Goal: Task Accomplishment & Management: Use online tool/utility

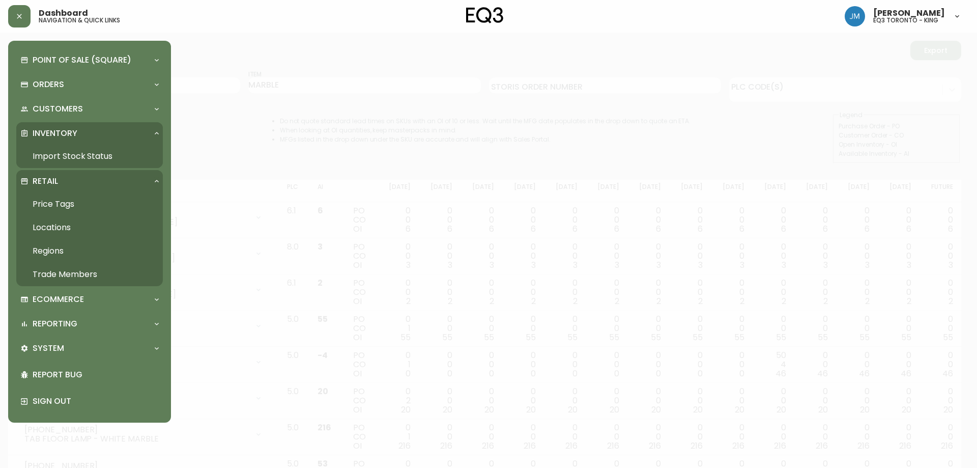
click at [67, 157] on link "Import Stock Status" at bounding box center [89, 156] width 147 height 23
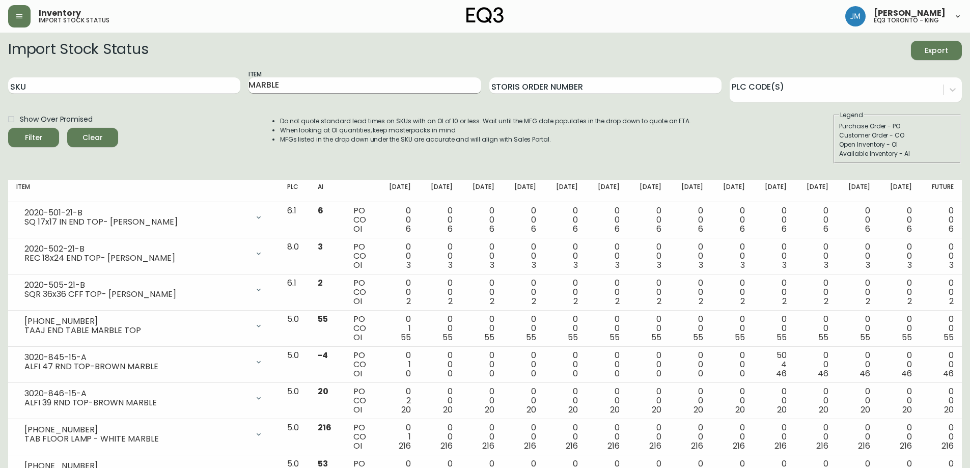
click at [311, 85] on input "MARBLE" at bounding box center [364, 85] width 232 height 16
type input "M"
click at [8, 128] on button "Filter" at bounding box center [33, 137] width 51 height 19
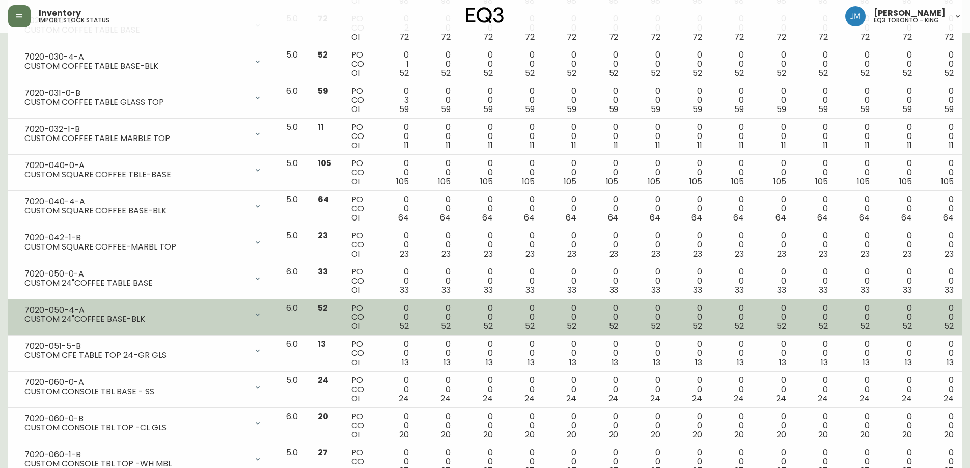
scroll to position [967, 0]
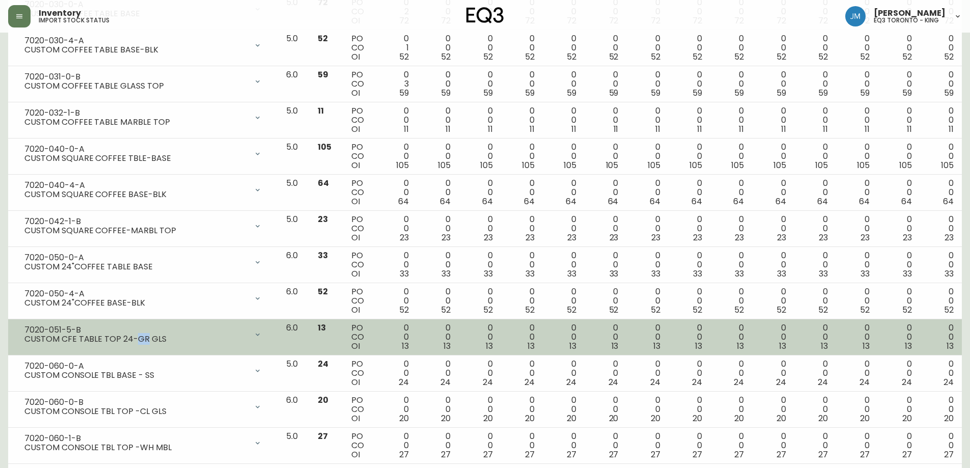
drag, startPoint x: 133, startPoint y: 338, endPoint x: 150, endPoint y: 339, distance: 17.4
click at [146, 338] on div "CUSTOM CFE TABLE TOP 24-GR GLS" at bounding box center [135, 338] width 223 height 9
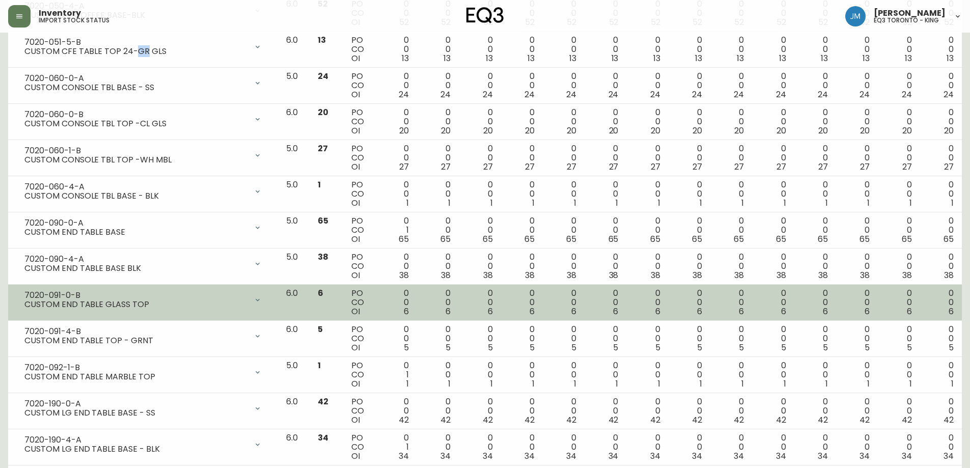
scroll to position [1273, 0]
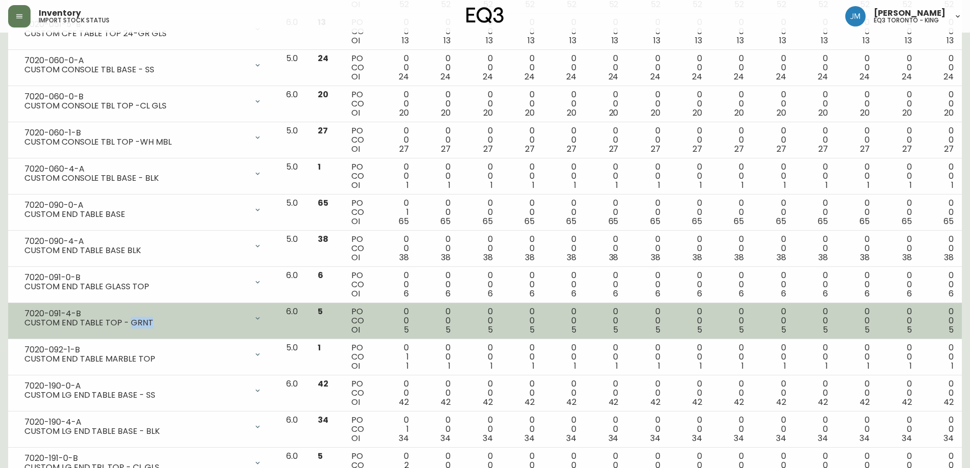
drag, startPoint x: 129, startPoint y: 322, endPoint x: 148, endPoint y: 323, distance: 19.4
click at [148, 323] on div "CUSTOM END TABLE TOP - GRNT" at bounding box center [135, 322] width 223 height 9
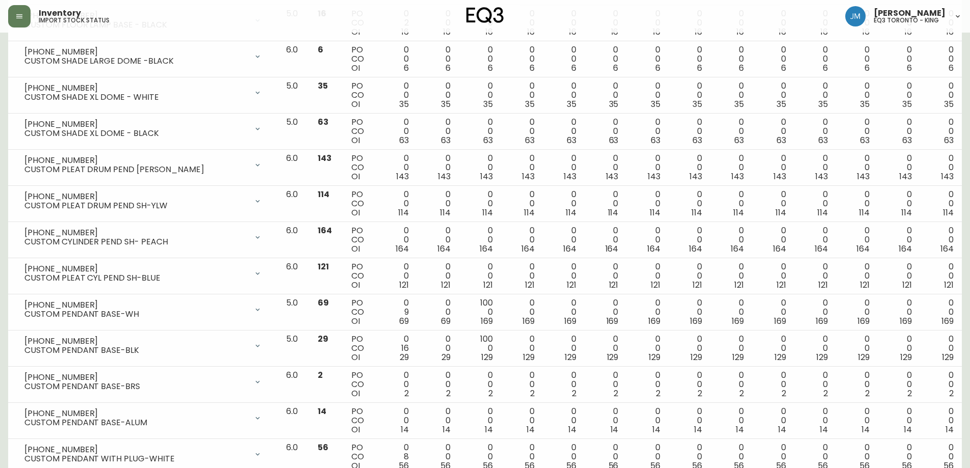
scroll to position [0, 0]
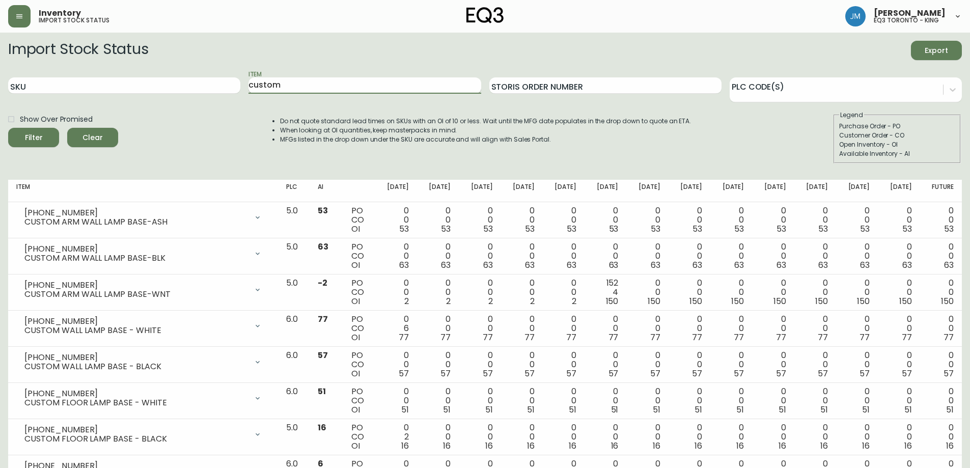
click at [360, 82] on input "custom" at bounding box center [364, 85] width 232 height 16
type input "custom console"
click at [8, 128] on button "Filter" at bounding box center [33, 137] width 51 height 19
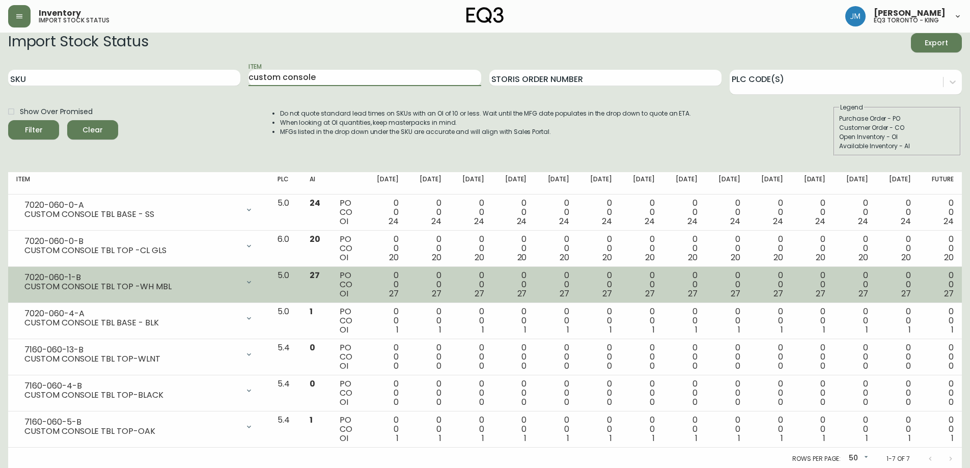
scroll to position [10, 0]
